Goal: Information Seeking & Learning: Learn about a topic

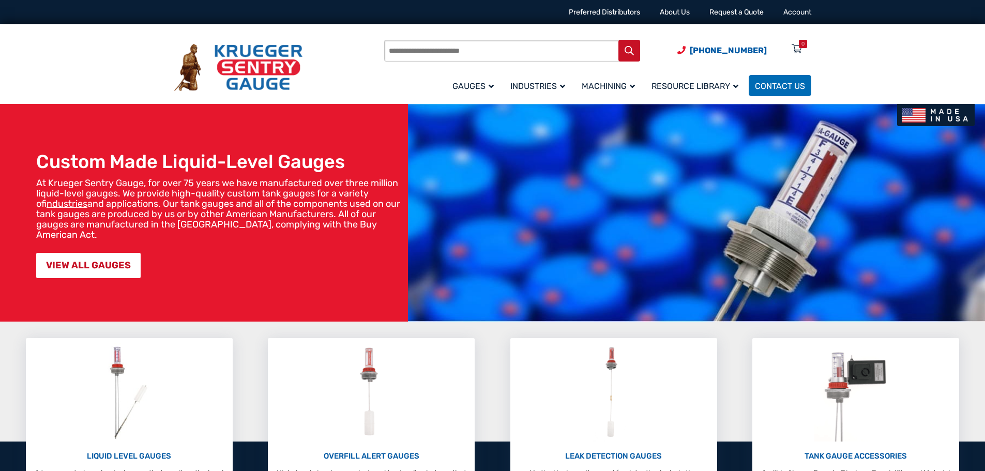
click at [405, 50] on input "Products search" at bounding box center [512, 51] width 256 height 22
click at [428, 52] on input "Products search" at bounding box center [512, 51] width 256 height 22
type input "******"
click at [618, 40] on button "Search" at bounding box center [629, 51] width 22 height 22
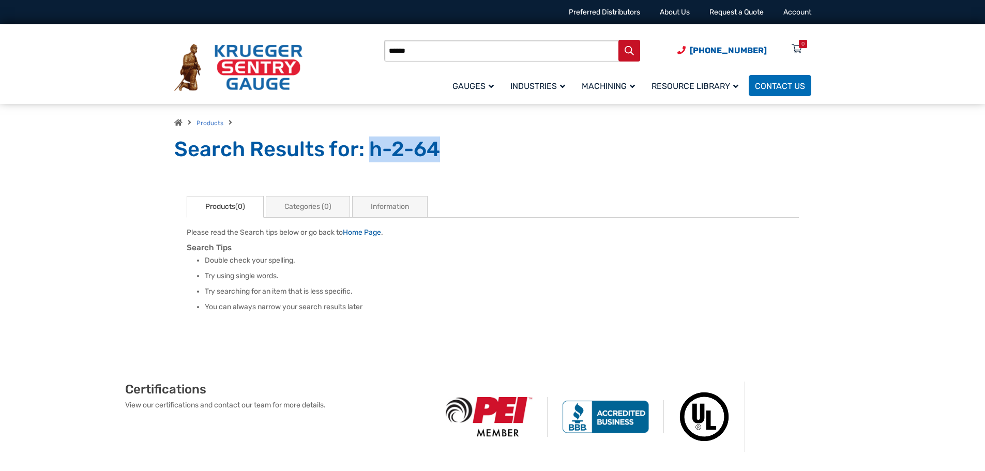
drag, startPoint x: 435, startPoint y: 148, endPoint x: 367, endPoint y: 155, distance: 68.0
click at [367, 155] on h1 "Search Results for: h-2-64" at bounding box center [492, 149] width 637 height 26
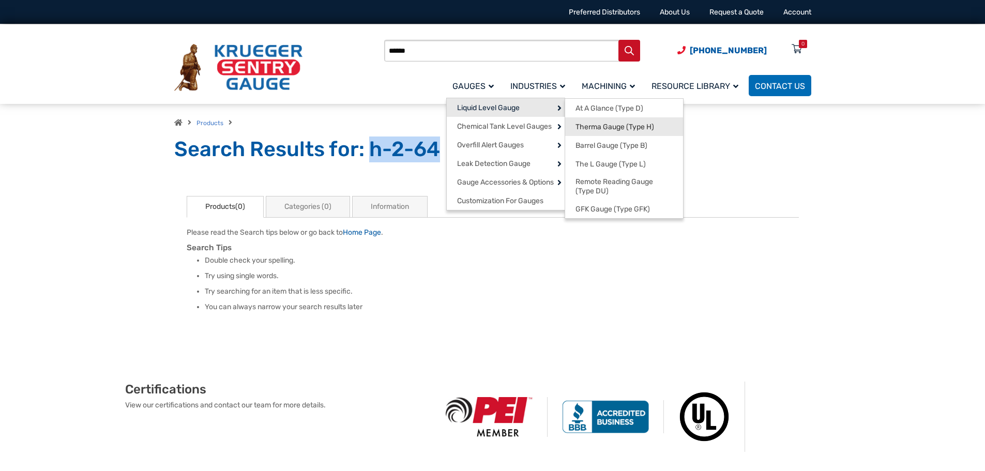
click at [596, 124] on span "Therma Gauge (Type H)" at bounding box center [614, 126] width 79 height 9
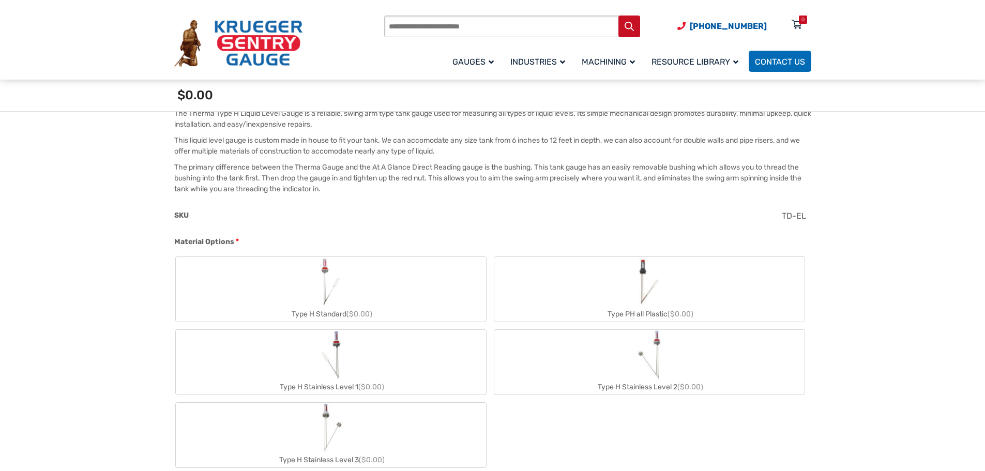
scroll to position [413, 0]
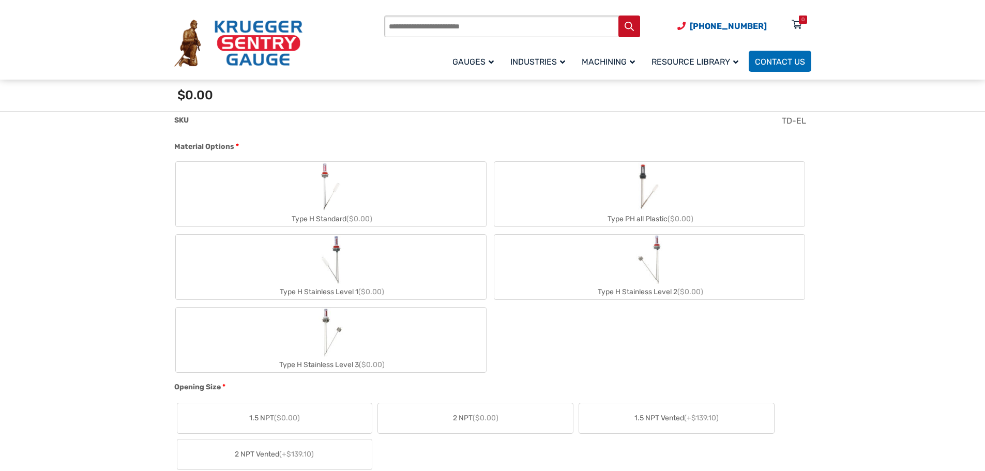
click at [321, 211] on div "Type H Standard ($0.00)" at bounding box center [331, 218] width 310 height 15
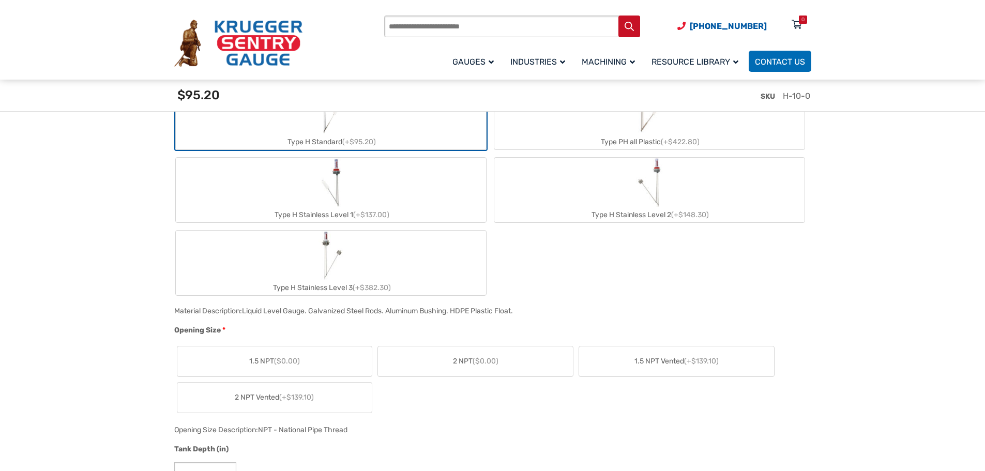
scroll to position [517, 0]
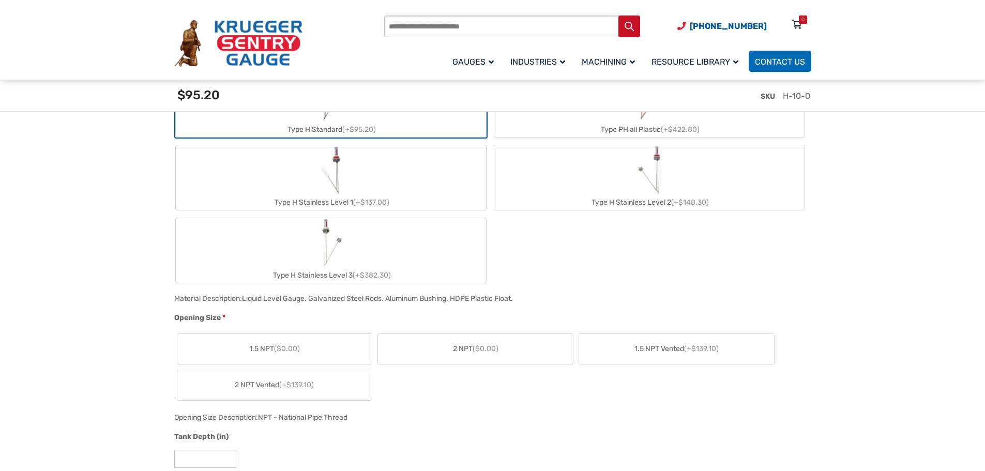
click at [433, 354] on label "2 NPT ($0.00)" at bounding box center [475, 349] width 195 height 30
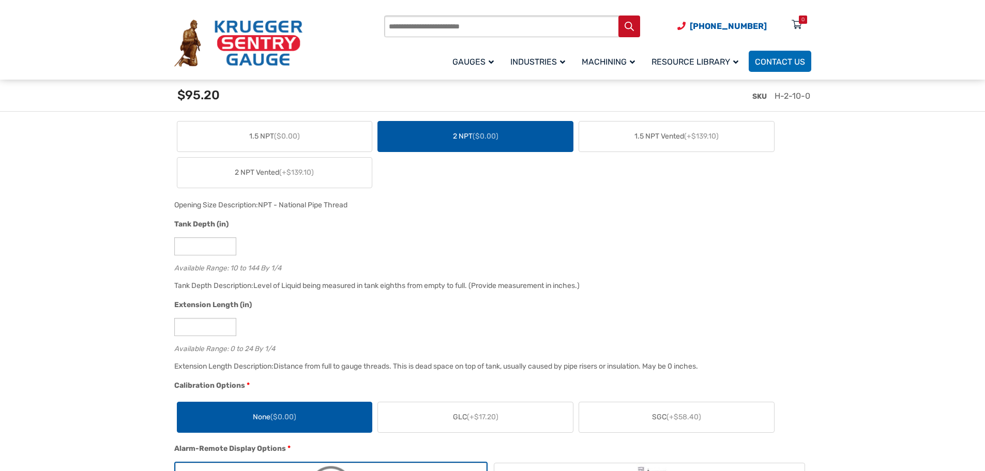
scroll to position [724, 0]
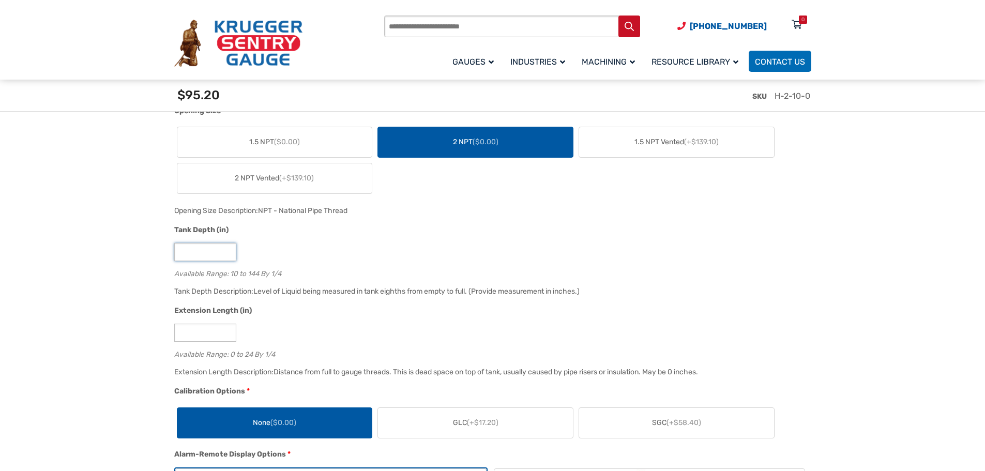
drag, startPoint x: 199, startPoint y: 255, endPoint x: 155, endPoint y: 255, distance: 44.4
type input "**"
click at [203, 331] on input "*" at bounding box center [205, 333] width 62 height 18
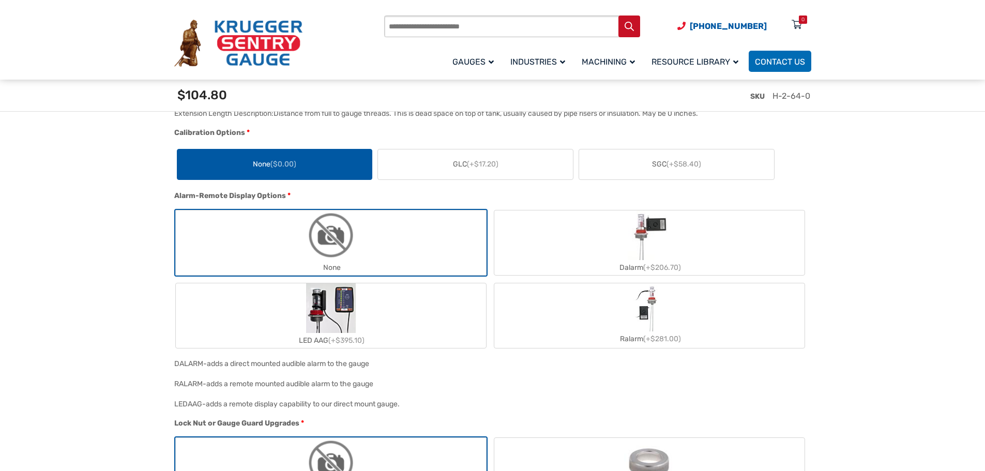
click at [348, 239] on img "None" at bounding box center [331, 235] width 50 height 50
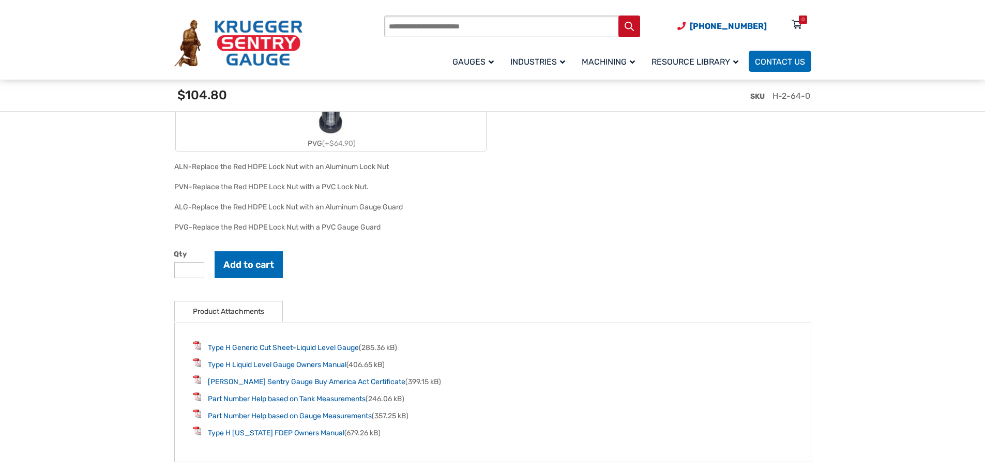
scroll to position [1602, 0]
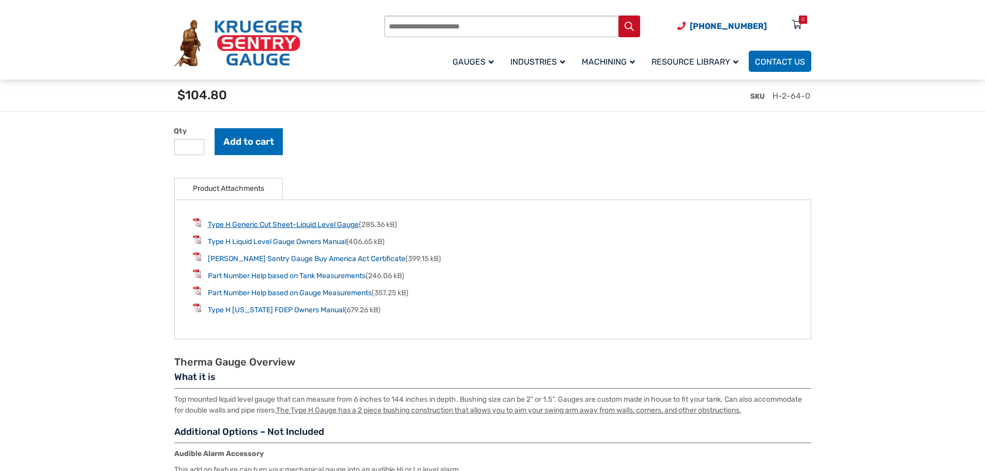
click at [263, 227] on link "Type H Generic Cut Sheet-Liquid Level Gauge" at bounding box center [283, 224] width 151 height 9
click at [268, 242] on link "Type H Liquid Level Gauge Owners Manual" at bounding box center [277, 241] width 139 height 9
click at [792, 65] on span "Contact Us" at bounding box center [780, 62] width 50 height 10
